Goal: Information Seeking & Learning: Learn about a topic

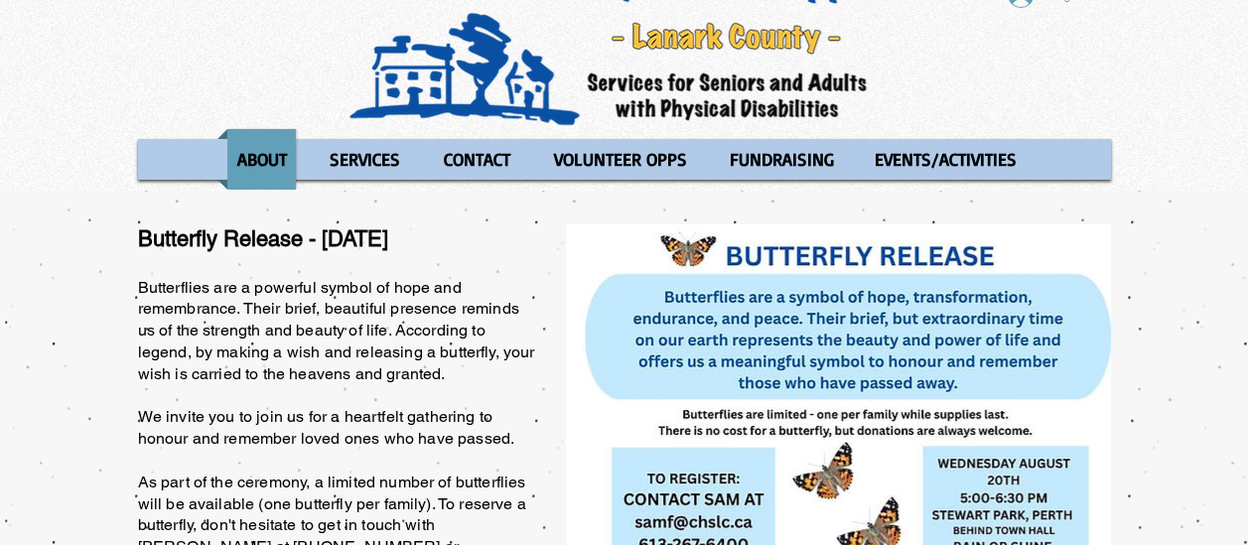
scroll to position [77, 0]
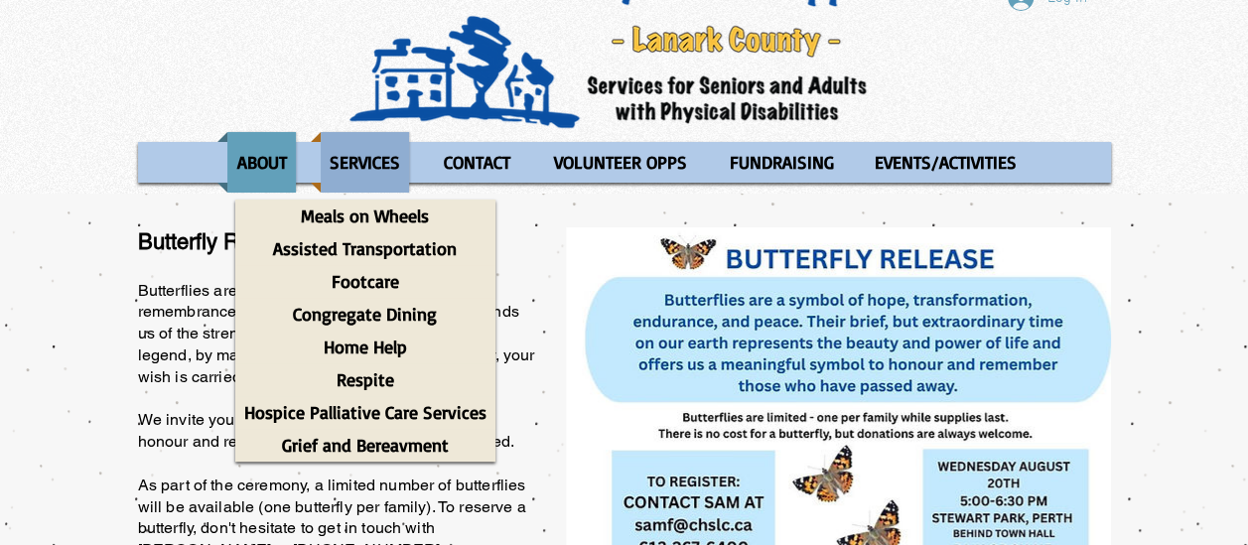
click at [378, 153] on p "SERVICES" at bounding box center [365, 162] width 88 height 61
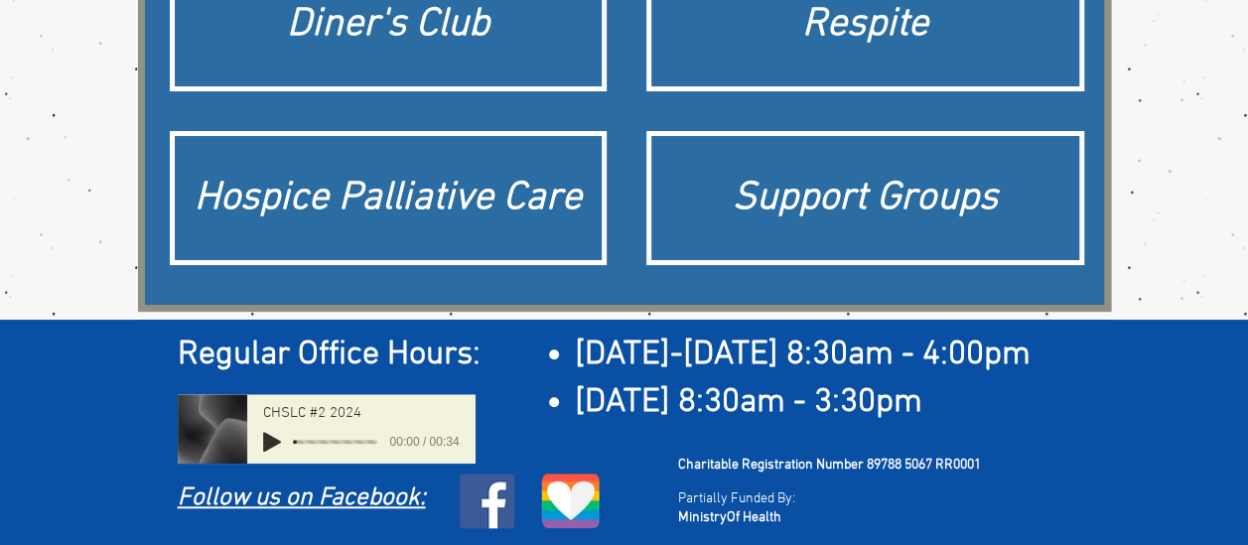
scroll to position [11, 0]
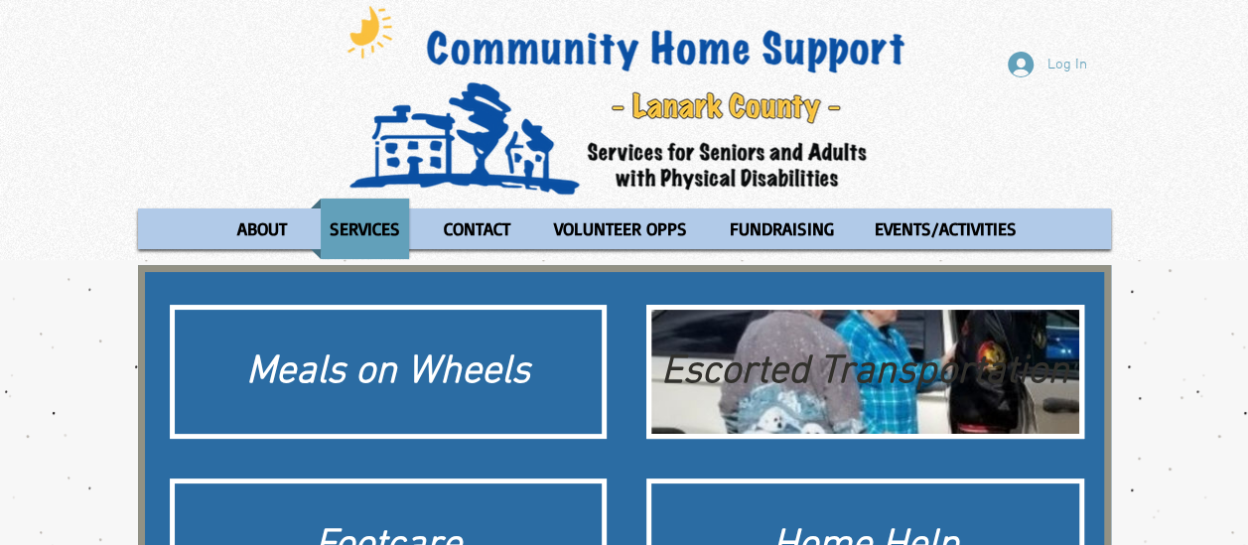
click at [739, 359] on div "Escorted Transportation" at bounding box center [865, 372] width 408 height 56
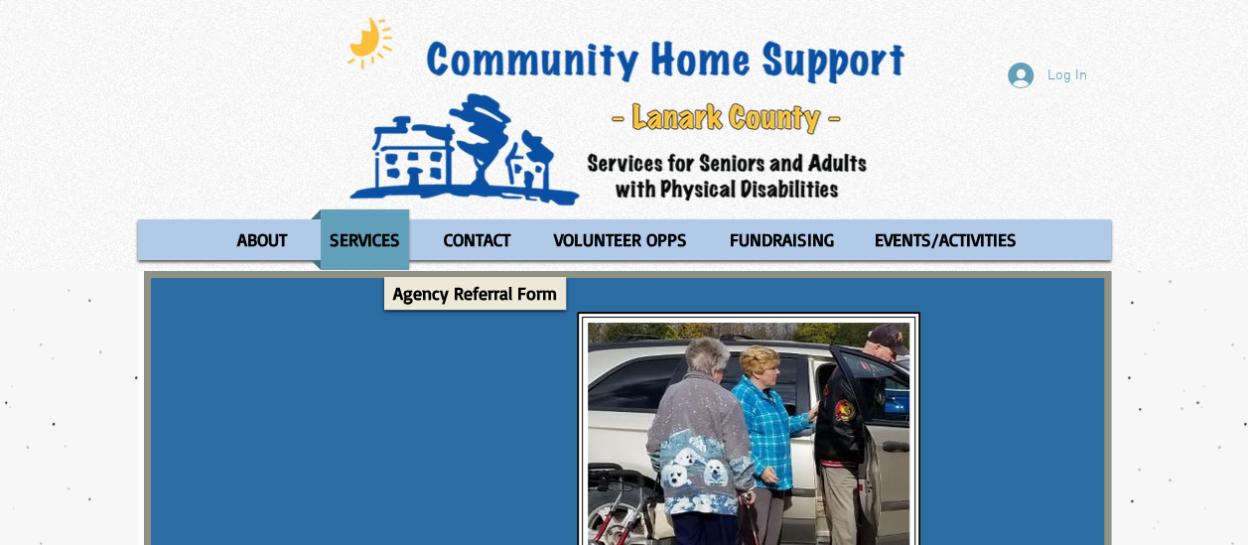
click at [1086, 160] on div "Log In ABOUT OUR STORIES Diner's Club Stories MOW Stories [PERSON_NAME]'s Journ…" at bounding box center [624, 135] width 1248 height 271
